Goal: Transaction & Acquisition: Book appointment/travel/reservation

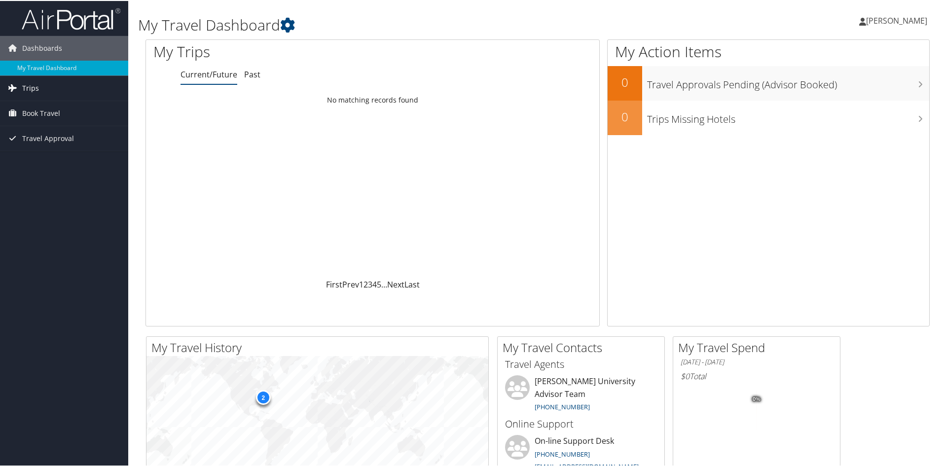
click at [48, 84] on link "Trips" at bounding box center [64, 87] width 128 height 25
click at [62, 105] on link "Current/Future Trips" at bounding box center [64, 107] width 128 height 15
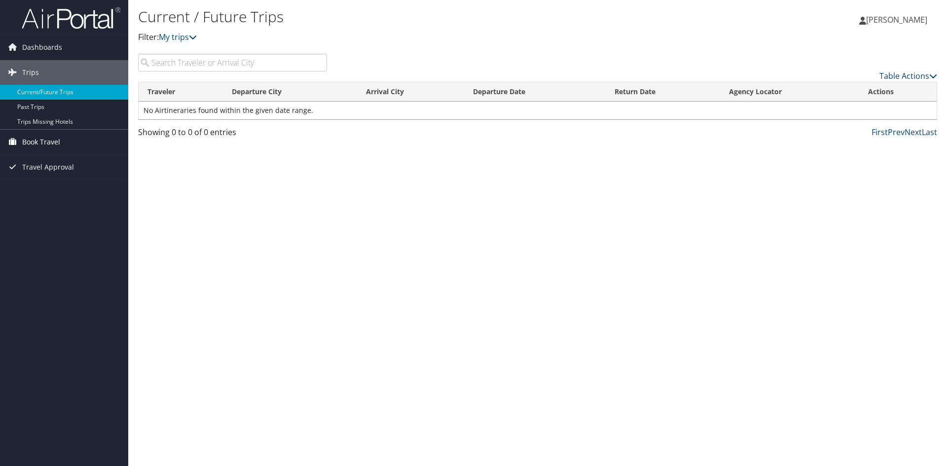
click at [49, 144] on span "Book Travel" at bounding box center [41, 142] width 38 height 25
click at [55, 163] on link "Approval Request (Beta)" at bounding box center [64, 161] width 128 height 15
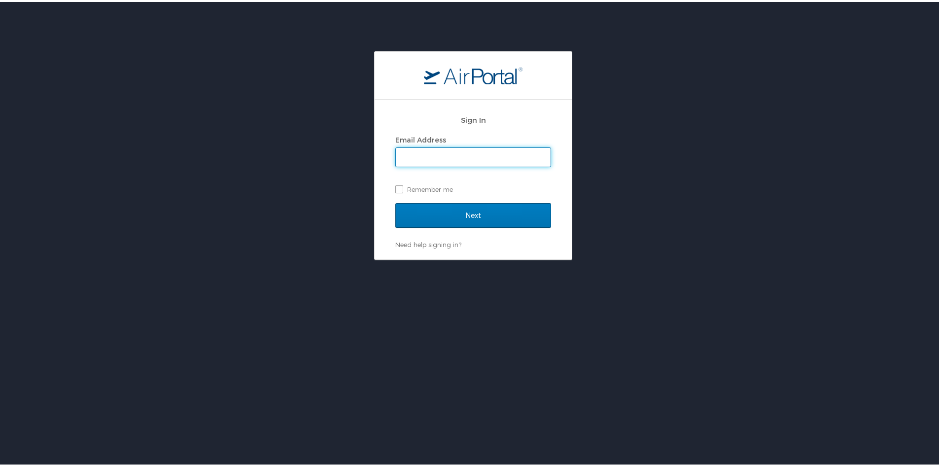
click at [470, 173] on div "Email Address Remember me" at bounding box center [473, 163] width 156 height 64
click at [470, 168] on div "Email Address Remember me" at bounding box center [473, 163] width 156 height 64
click at [477, 159] on input "Email Address" at bounding box center [473, 155] width 155 height 19
type input "maimouna.diarra@howard.edu"
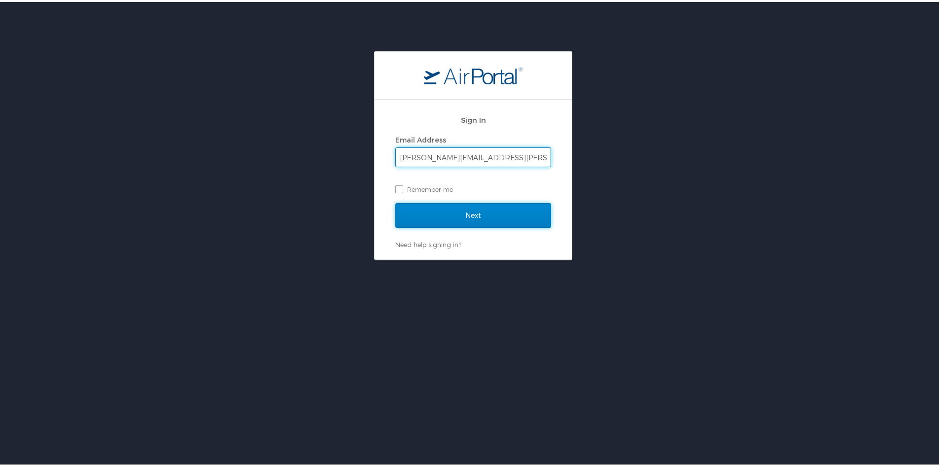
click at [465, 218] on input "Next" at bounding box center [473, 213] width 156 height 25
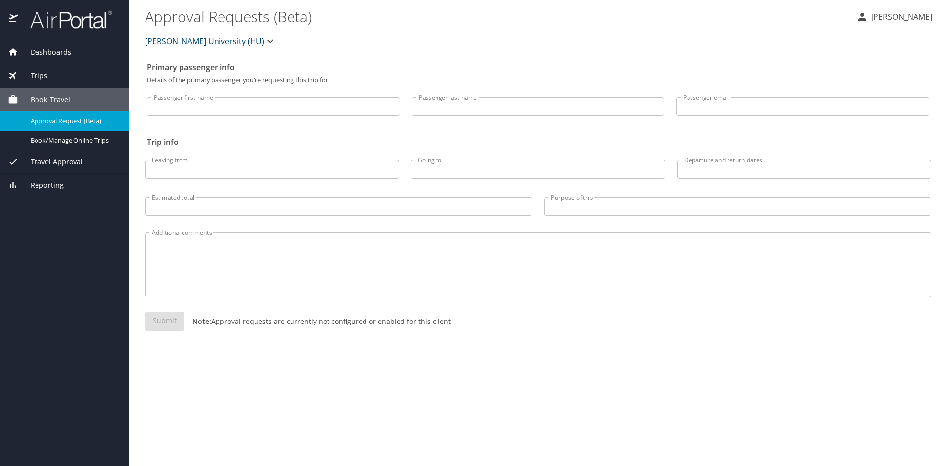
select select "US"
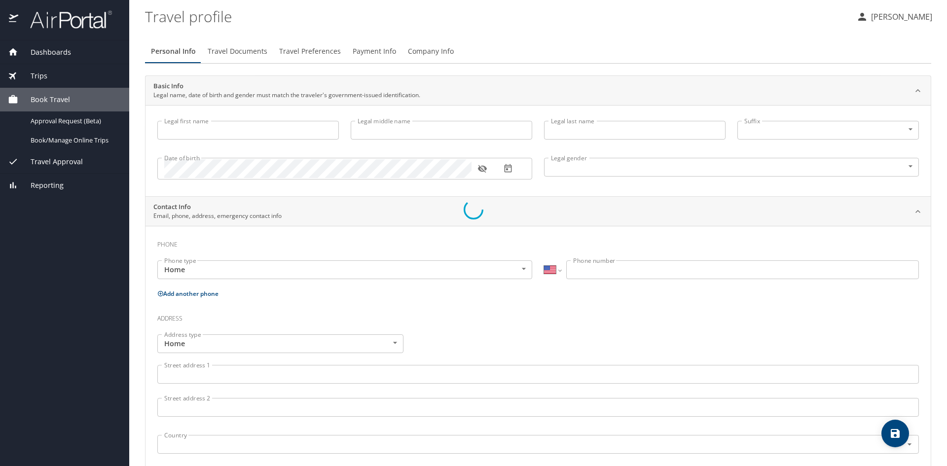
type input "Maimouna"
type input "Diarra"
type input "Female"
select select "US"
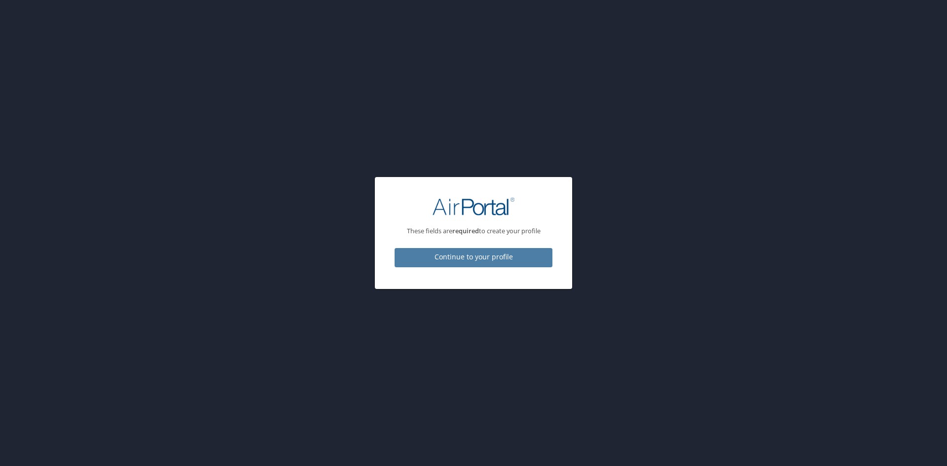
click at [483, 259] on span "Continue to your profile" at bounding box center [473, 257] width 142 height 12
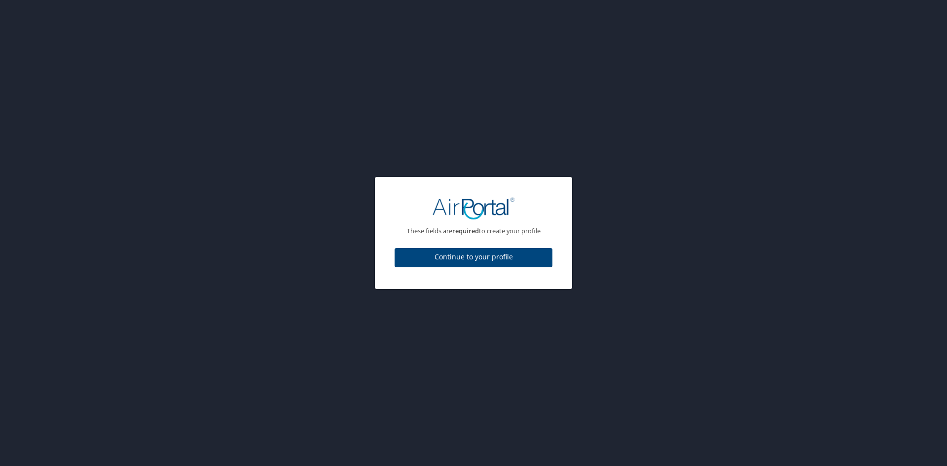
select select "US"
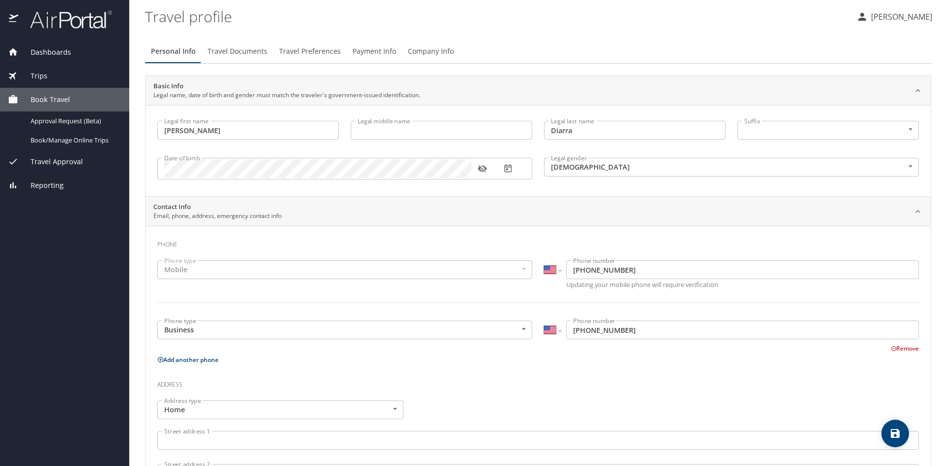
click at [63, 83] on div "Trips" at bounding box center [64, 76] width 129 height 24
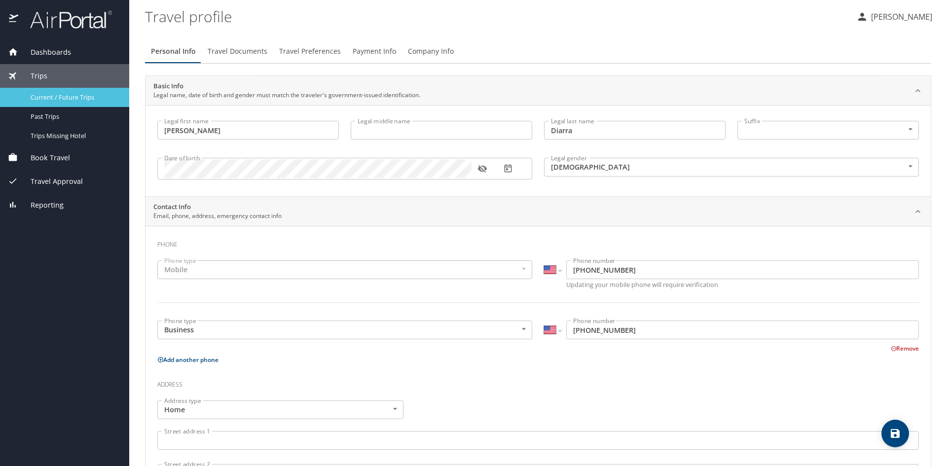
click at [75, 96] on span "Current / Future Trips" at bounding box center [74, 97] width 87 height 9
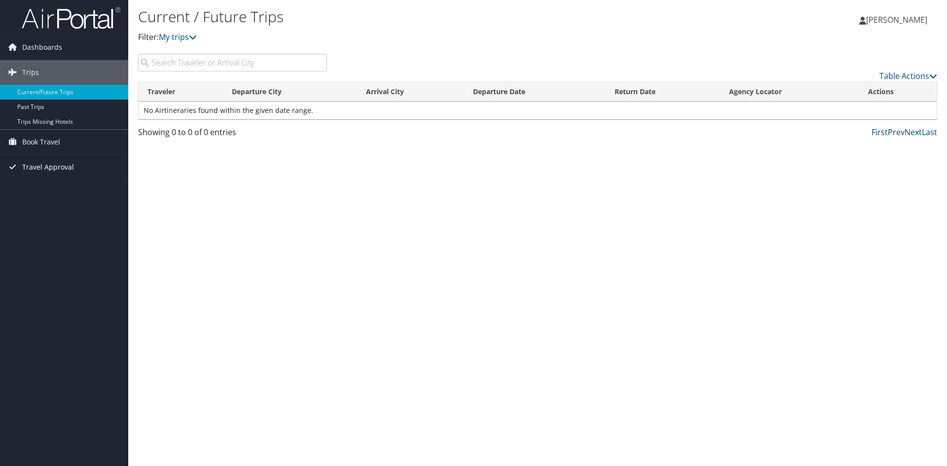
click at [40, 171] on span "Travel Approval" at bounding box center [48, 167] width 52 height 25
click at [48, 199] on link "Approved Trips" at bounding box center [64, 201] width 128 height 15
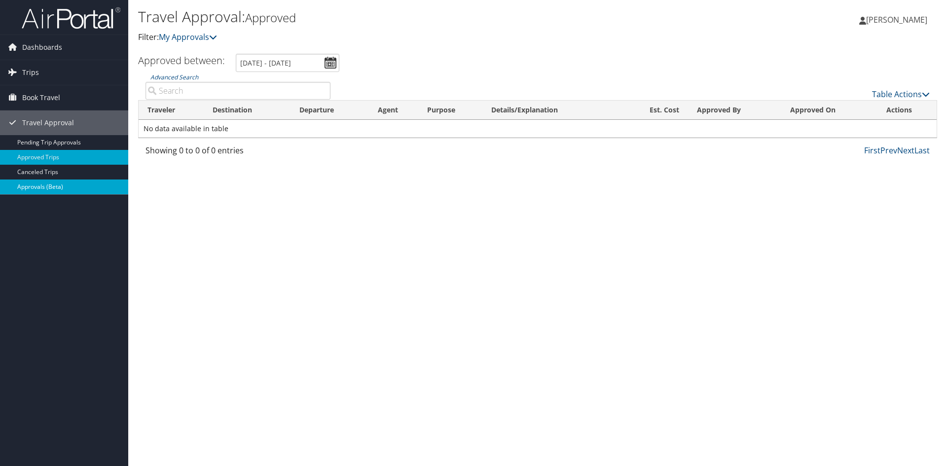
click at [84, 185] on link "Approvals (Beta)" at bounding box center [64, 186] width 128 height 15
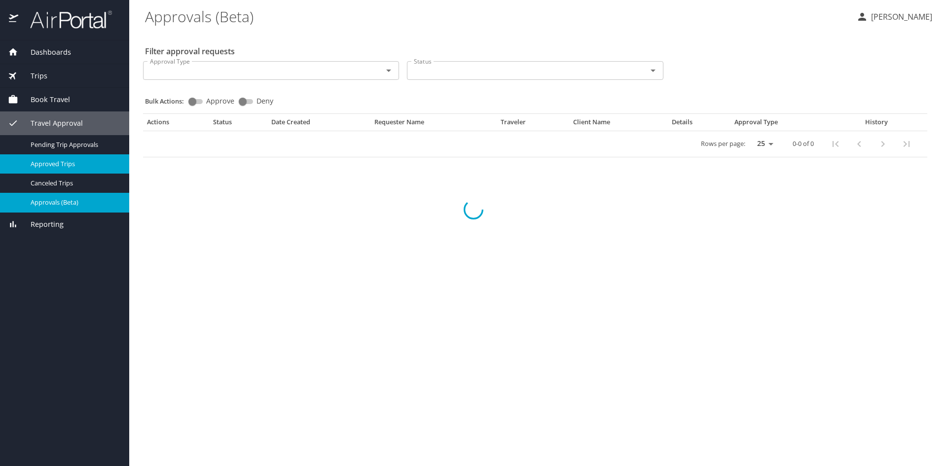
select select "US"
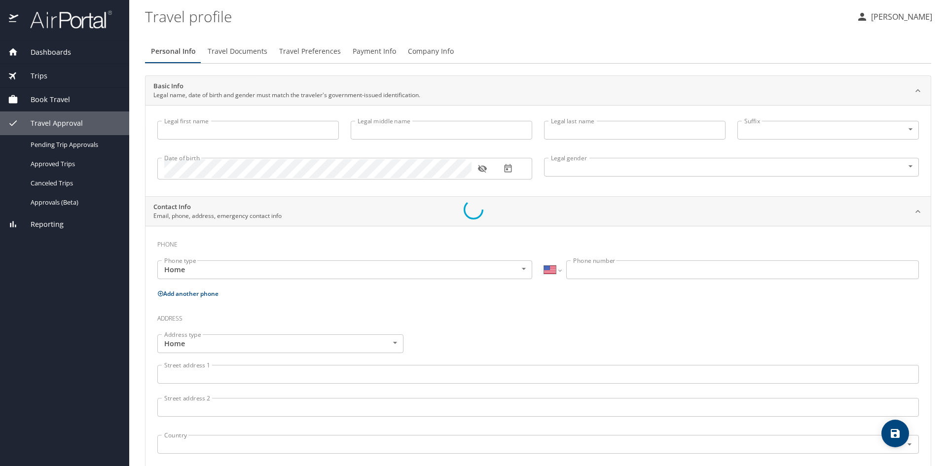
type input "Maimouna"
type input "Diarra"
type input "Female"
select select "US"
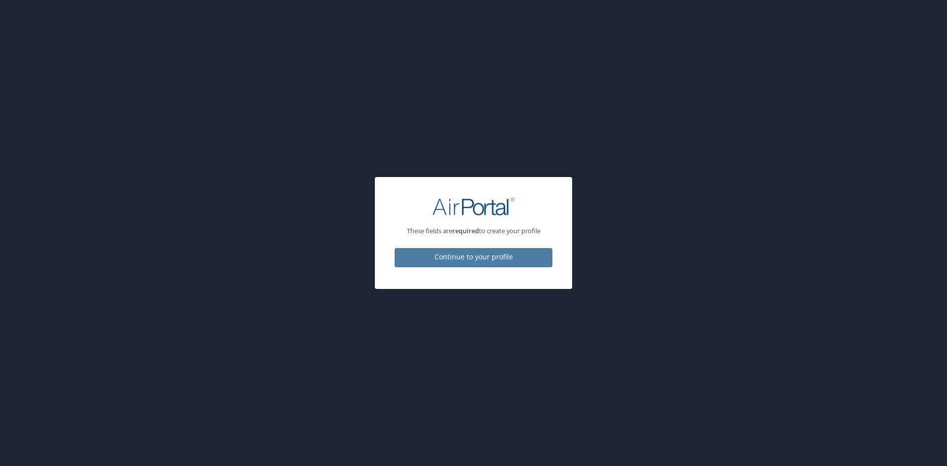
click at [474, 259] on span "Continue to your profile" at bounding box center [473, 257] width 142 height 12
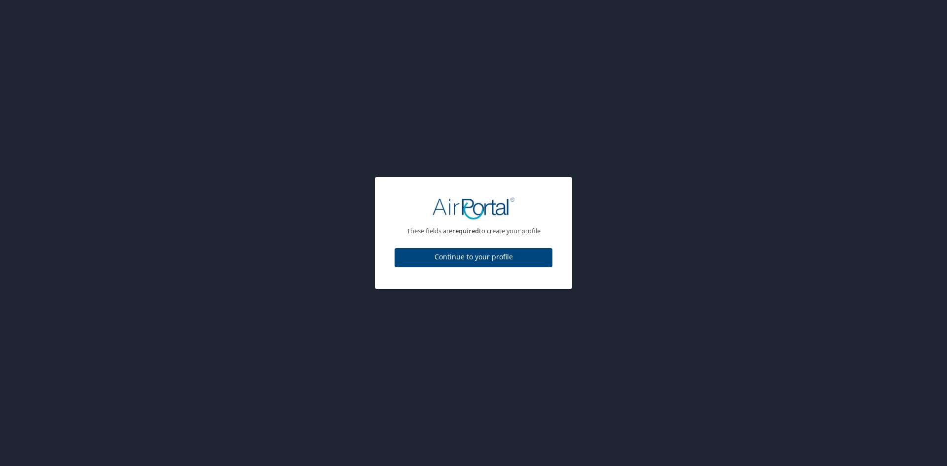
select select "US"
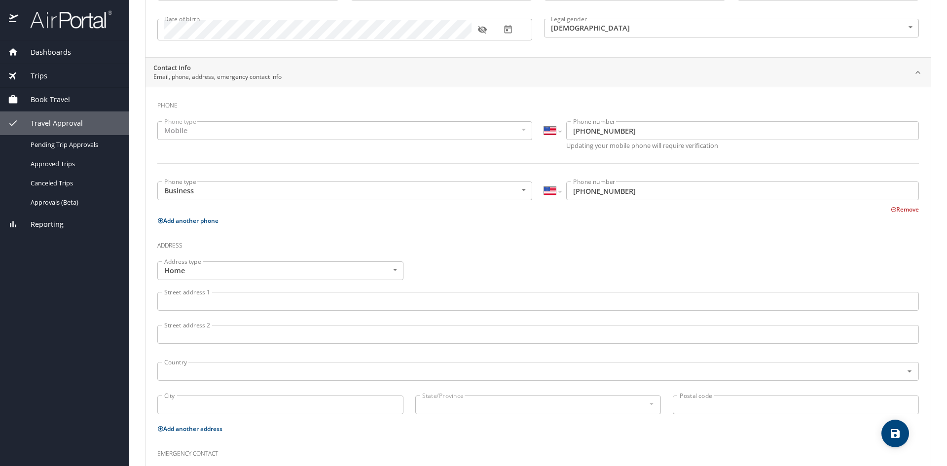
scroll to position [148, 0]
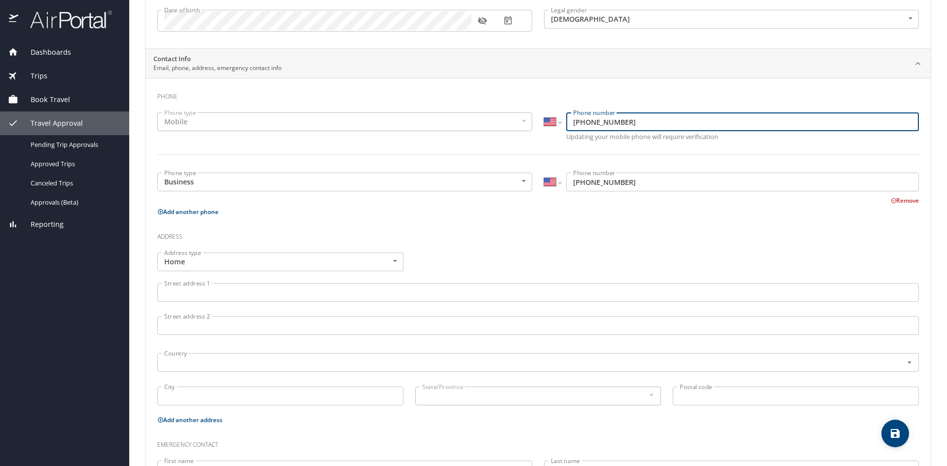
drag, startPoint x: 632, startPoint y: 127, endPoint x: 474, endPoint y: 107, distance: 159.0
click at [474, 107] on div "Phone type Mobile Mobile Phone type International Afghanistan Åland Islands Alb…" at bounding box center [537, 140] width 773 height 66
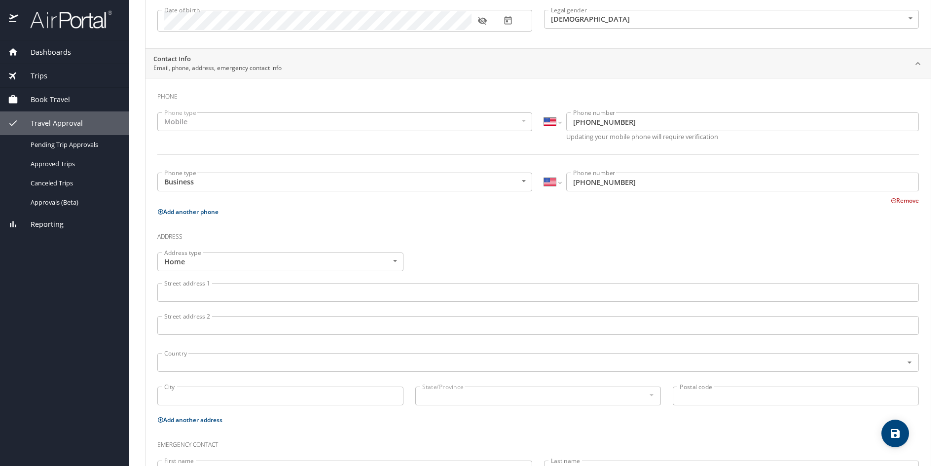
click at [439, 105] on div "Phone" at bounding box center [537, 99] width 761 height 27
click at [446, 113] on div "Mobile" at bounding box center [344, 121] width 375 height 19
click at [450, 120] on div "Mobile" at bounding box center [344, 121] width 375 height 19
drag, startPoint x: 392, startPoint y: 119, endPoint x: 620, endPoint y: 128, distance: 228.0
click at [415, 122] on div "Mobile" at bounding box center [344, 121] width 375 height 19
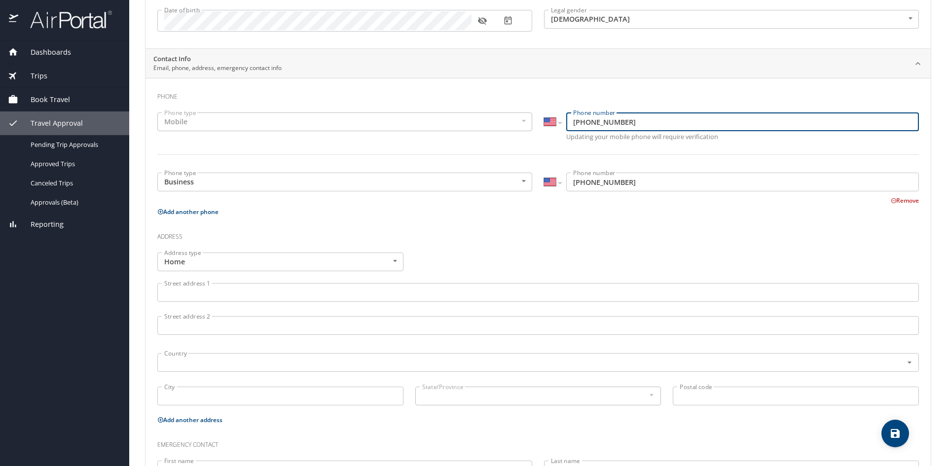
drag, startPoint x: 657, startPoint y: 124, endPoint x: 409, endPoint y: 104, distance: 248.8
click at [409, 104] on div "Phone Phone type Mobile Mobile Phone type International Afghanistan Åland Islan…" at bounding box center [537, 303] width 761 height 435
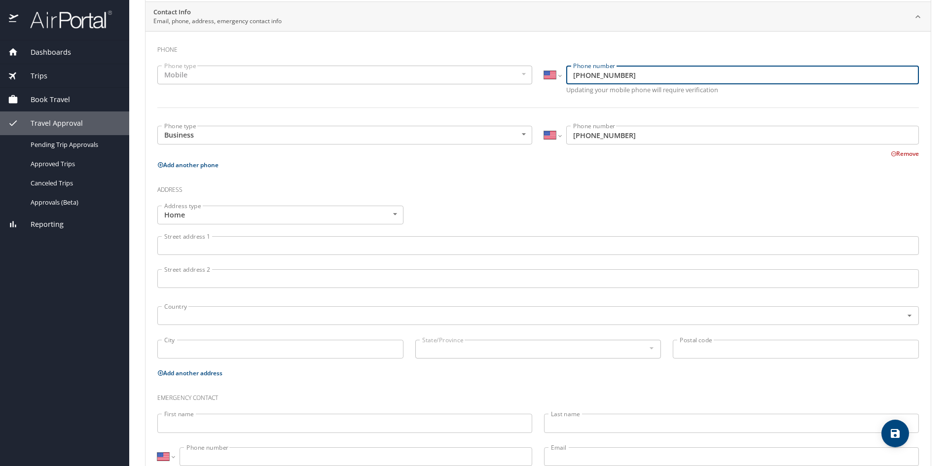
scroll to position [227, 0]
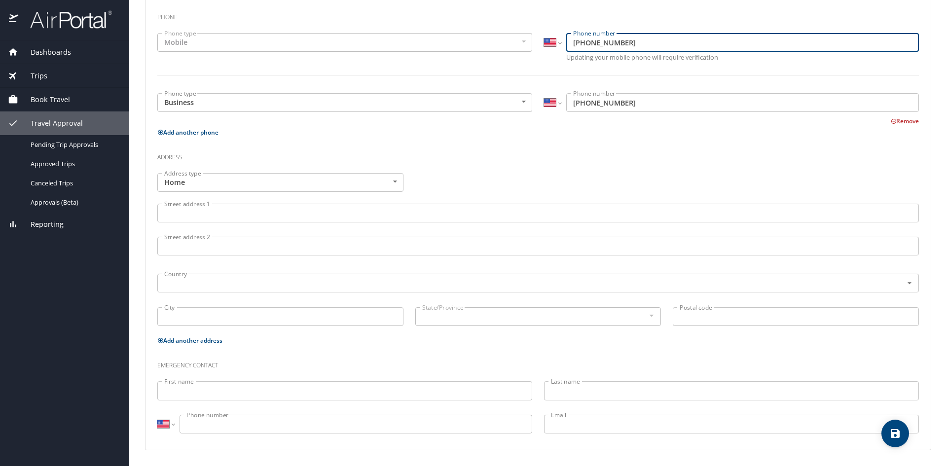
type input "(240) 515-5912"
click at [194, 216] on input "Street address 1" at bounding box center [537, 213] width 761 height 19
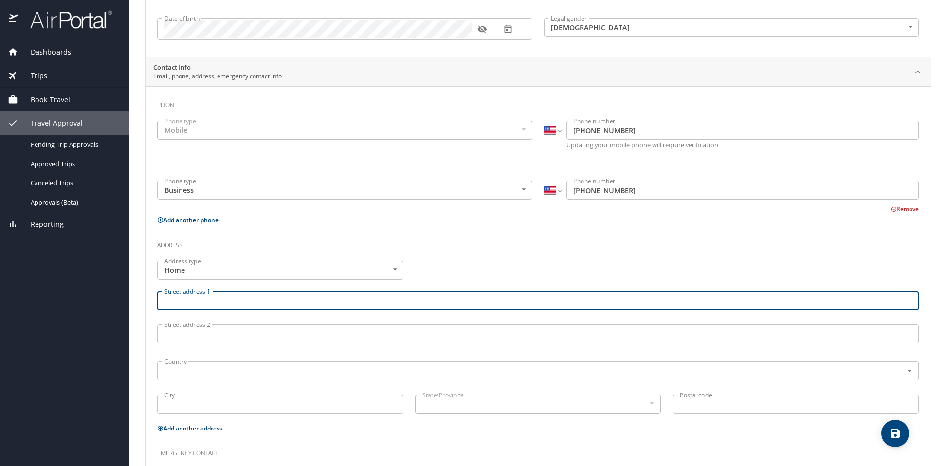
scroll to position [0, 0]
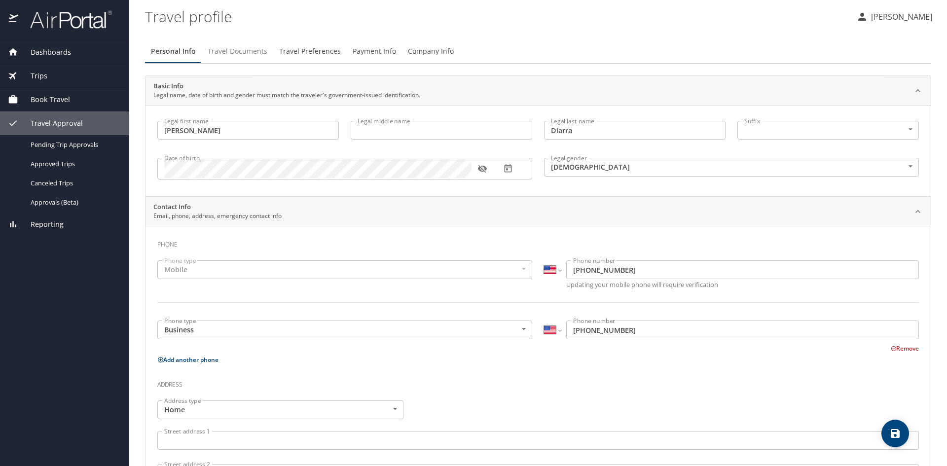
click at [244, 53] on span "Travel Documents" at bounding box center [238, 51] width 60 height 12
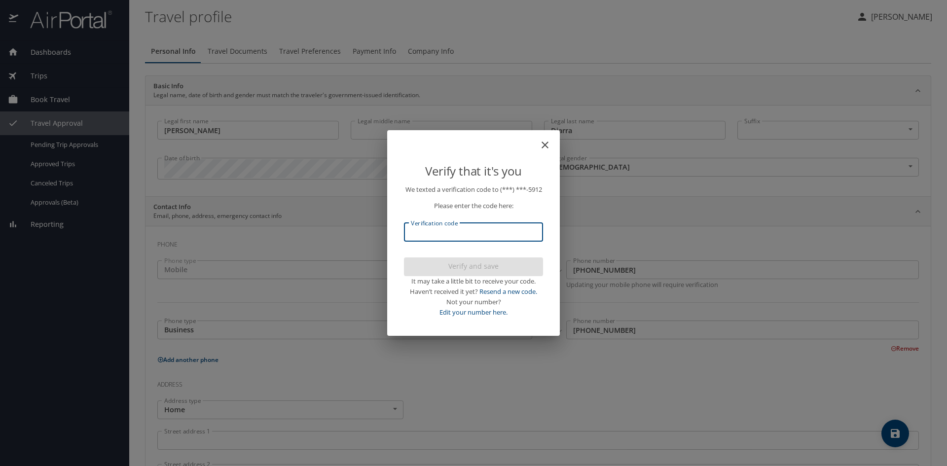
click at [448, 241] on input "Verification code" at bounding box center [473, 232] width 139 height 19
type input "488917"
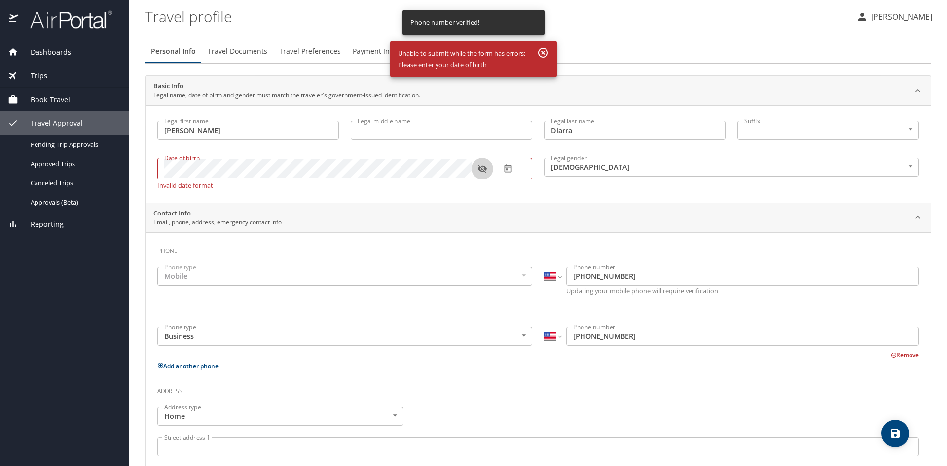
click at [478, 165] on icon "button" at bounding box center [481, 169] width 9 height 8
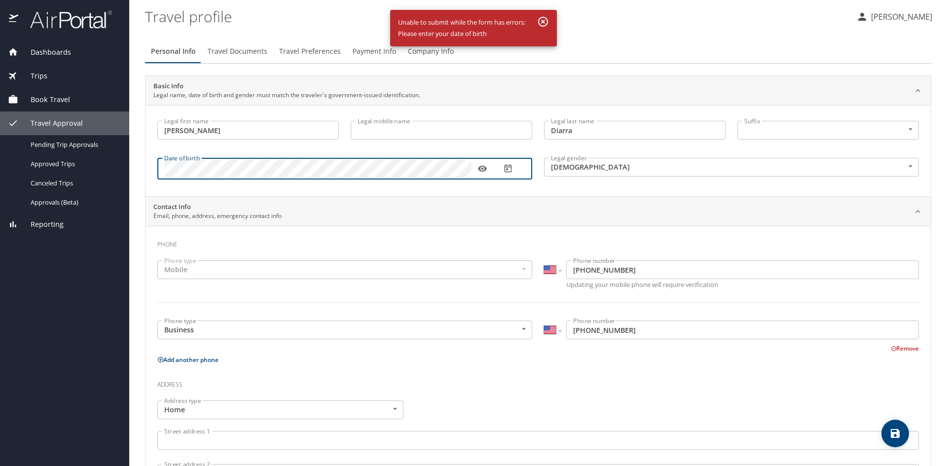
click at [539, 18] on icon "button" at bounding box center [543, 22] width 12 height 12
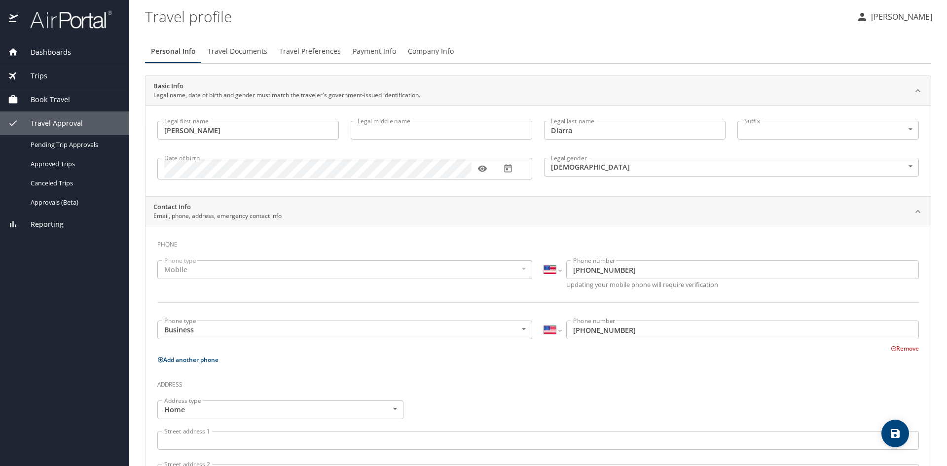
click at [265, 43] on button "Travel Documents" at bounding box center [237, 51] width 71 height 24
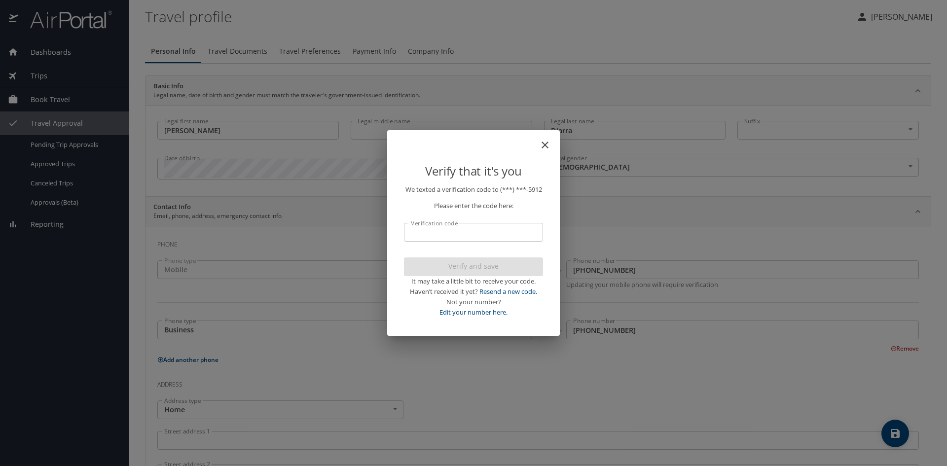
click at [489, 242] on input "Verification code" at bounding box center [473, 232] width 139 height 19
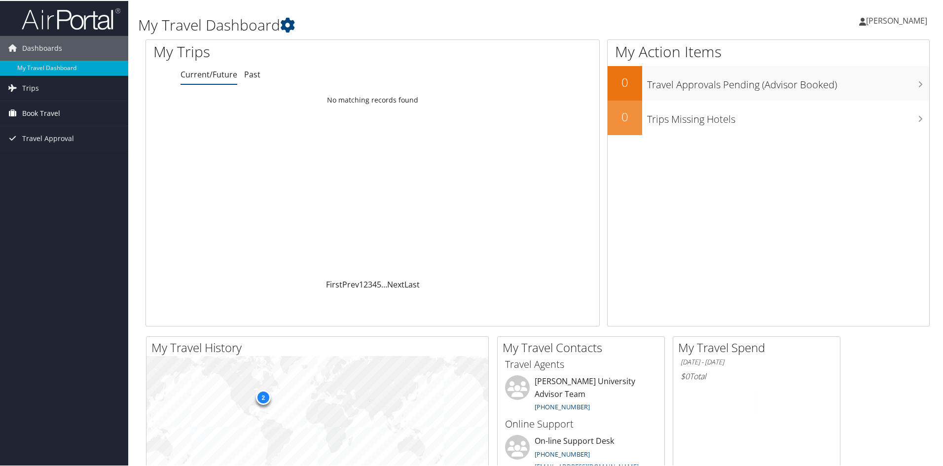
click at [56, 111] on span "Book Travel" at bounding box center [41, 112] width 38 height 25
click at [84, 142] on link "Book/Manage Online Trips" at bounding box center [64, 147] width 128 height 15
